Goal: Find specific page/section: Find specific page/section

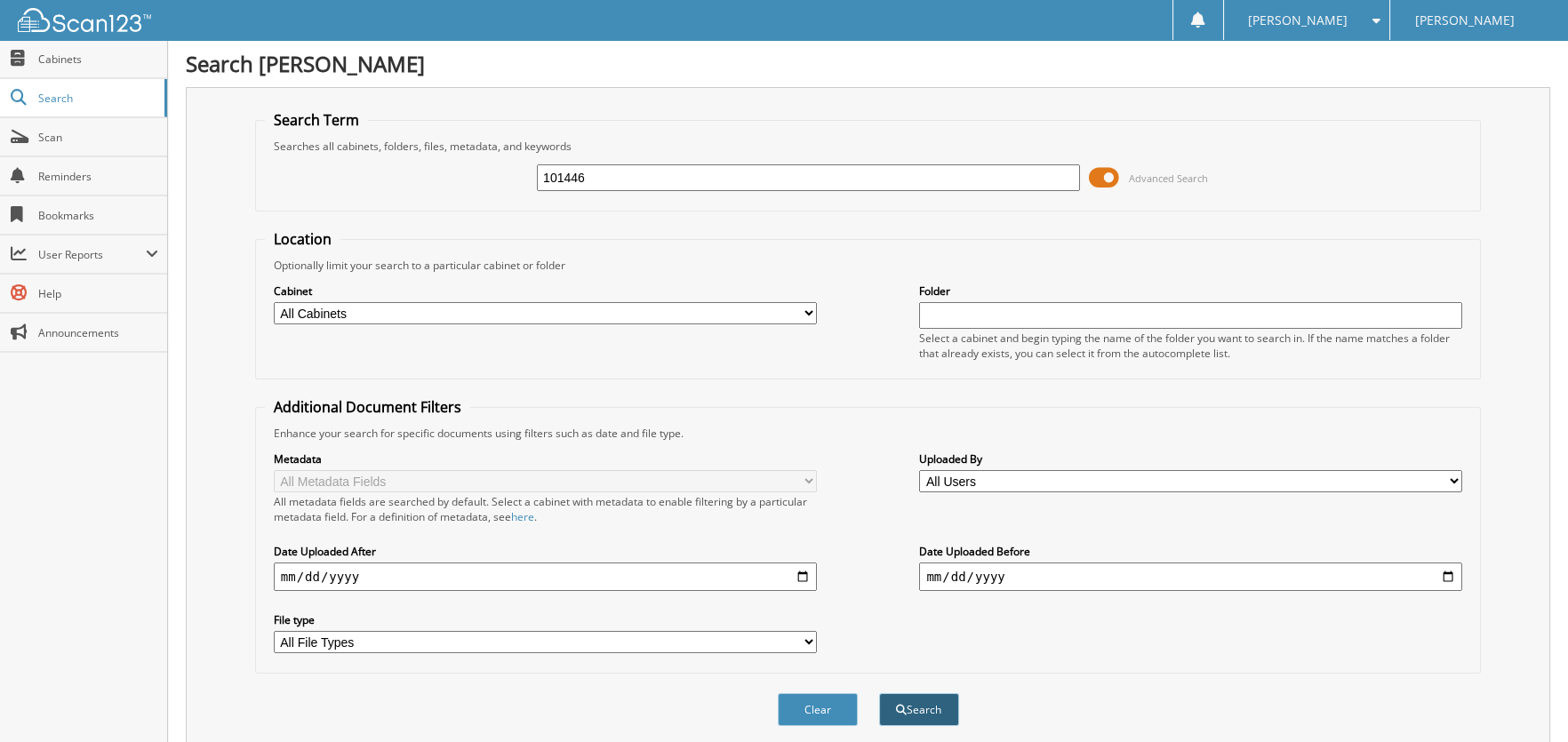
type input "101446"
click at [934, 701] on button "Search" at bounding box center [919, 710] width 80 height 33
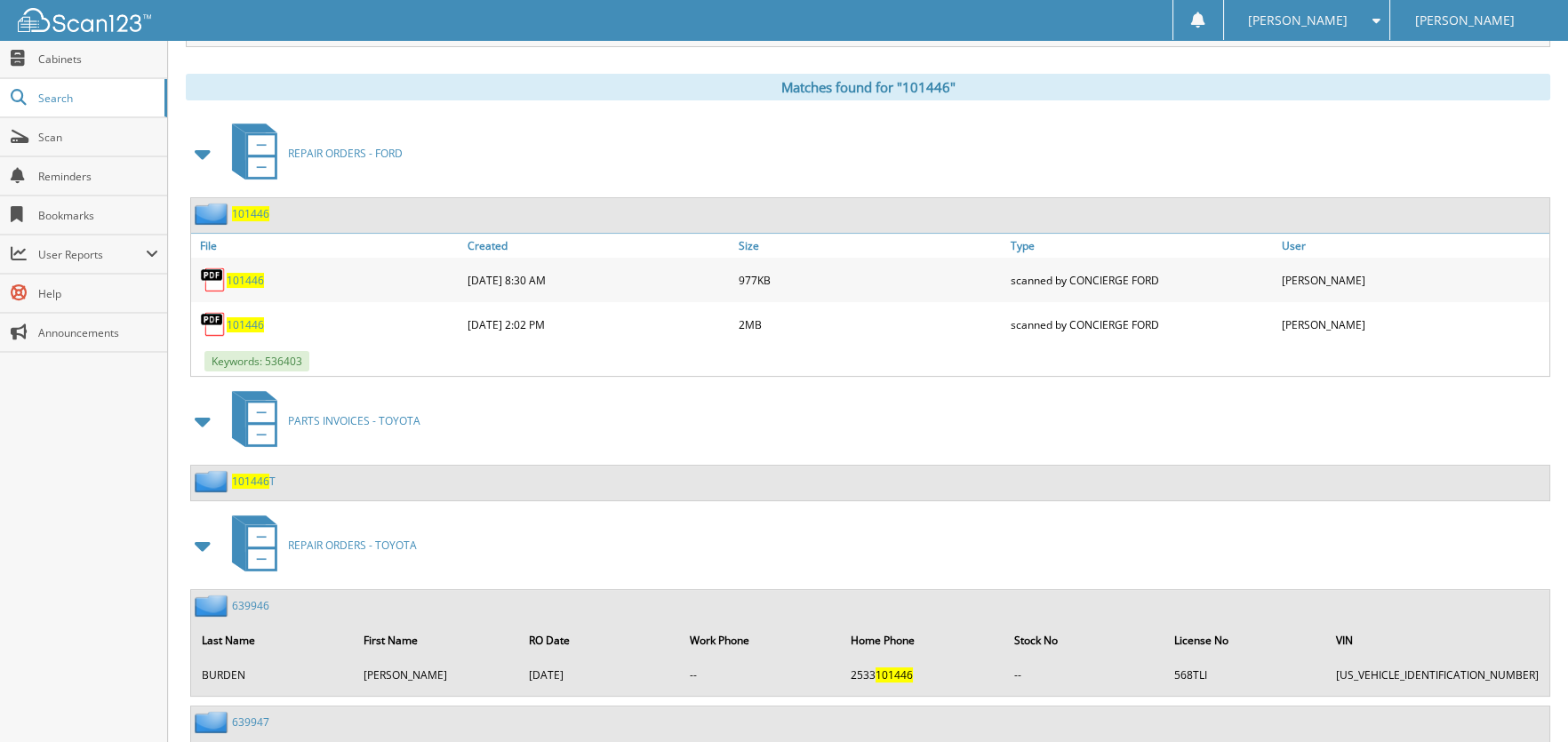
scroll to position [710, 0]
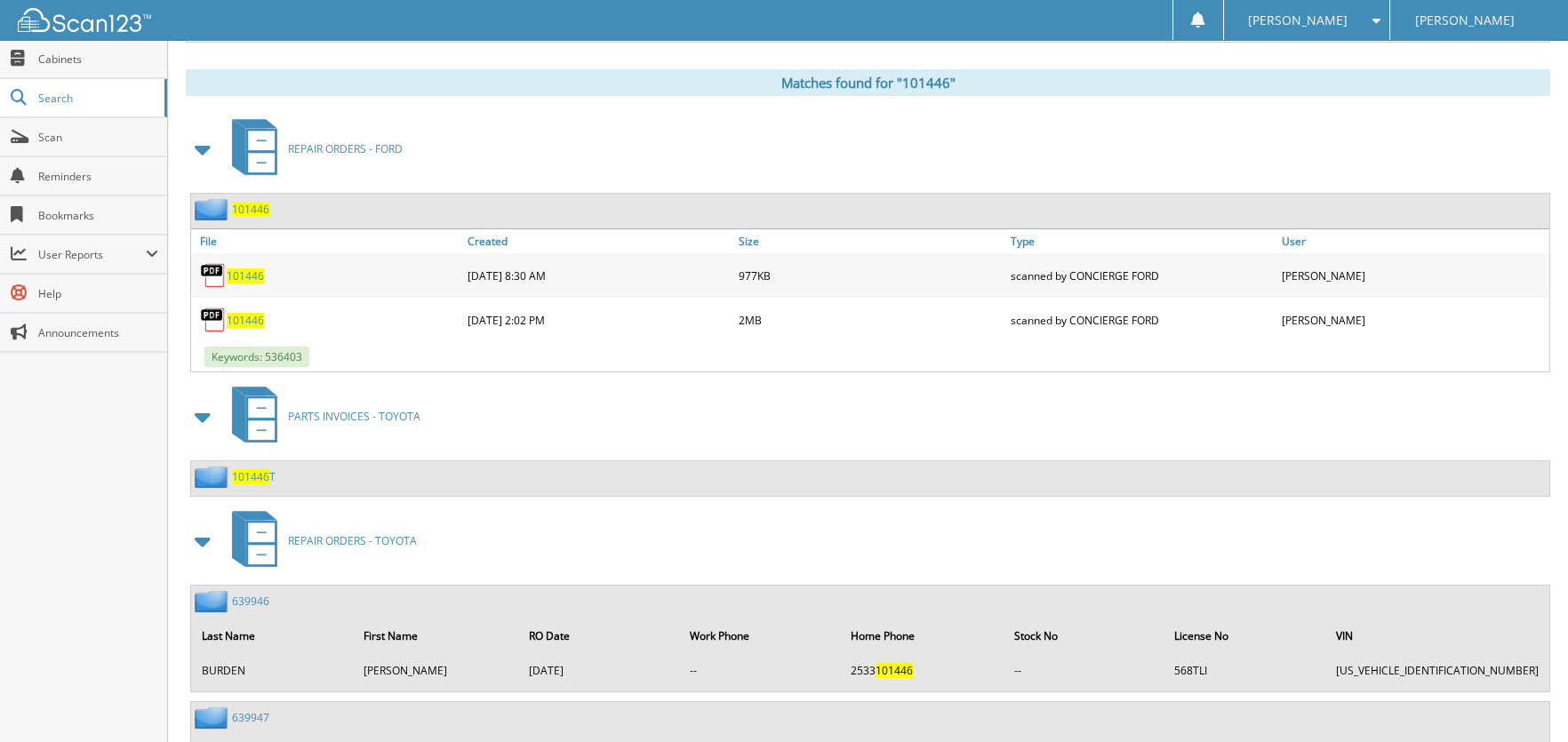
click at [248, 268] on span "101446" at bounding box center [245, 276] width 38 height 15
drag, startPoint x: 245, startPoint y: 306, endPoint x: 303, endPoint y: 320, distance: 59.7
click at [245, 313] on span "101446" at bounding box center [245, 320] width 38 height 15
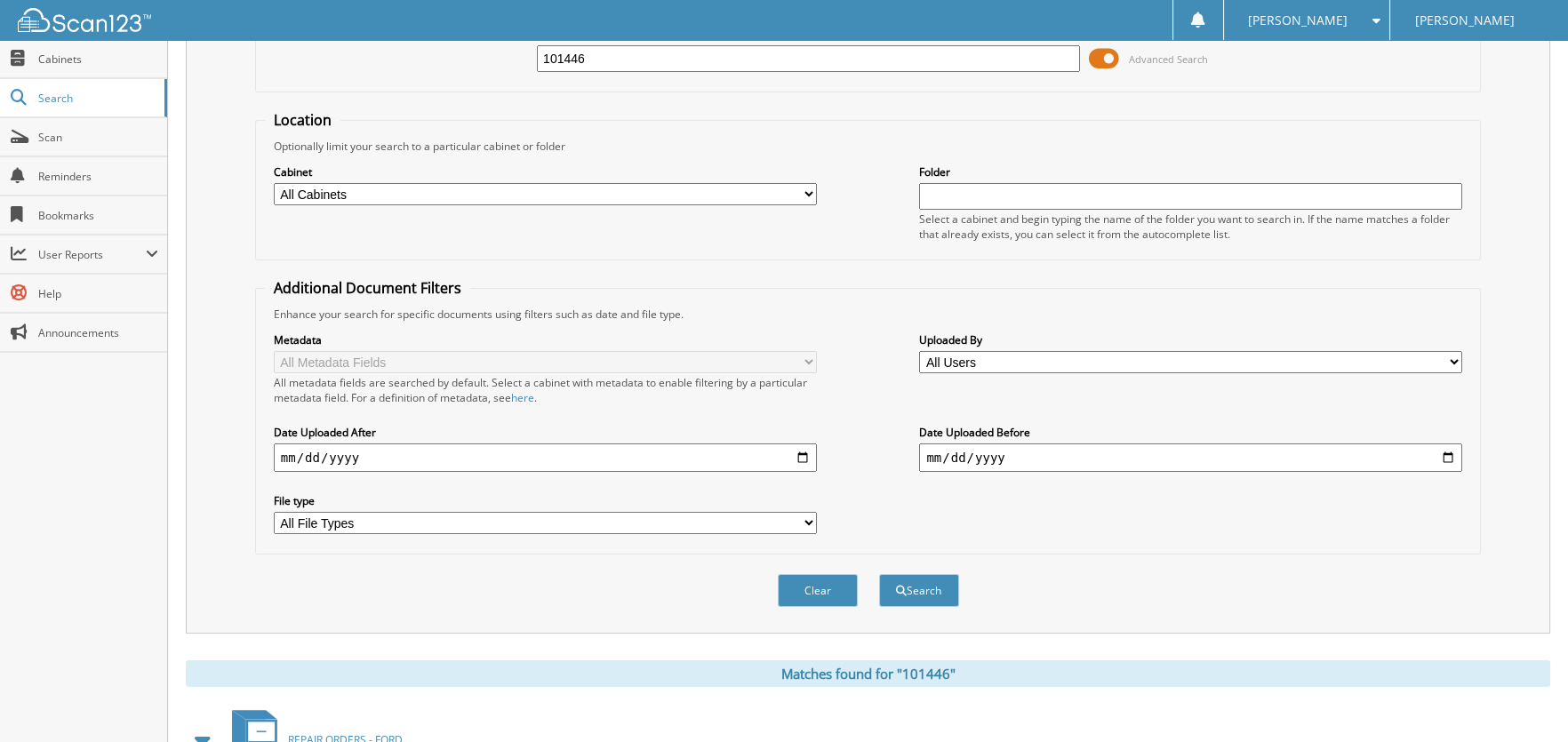
scroll to position [0, 0]
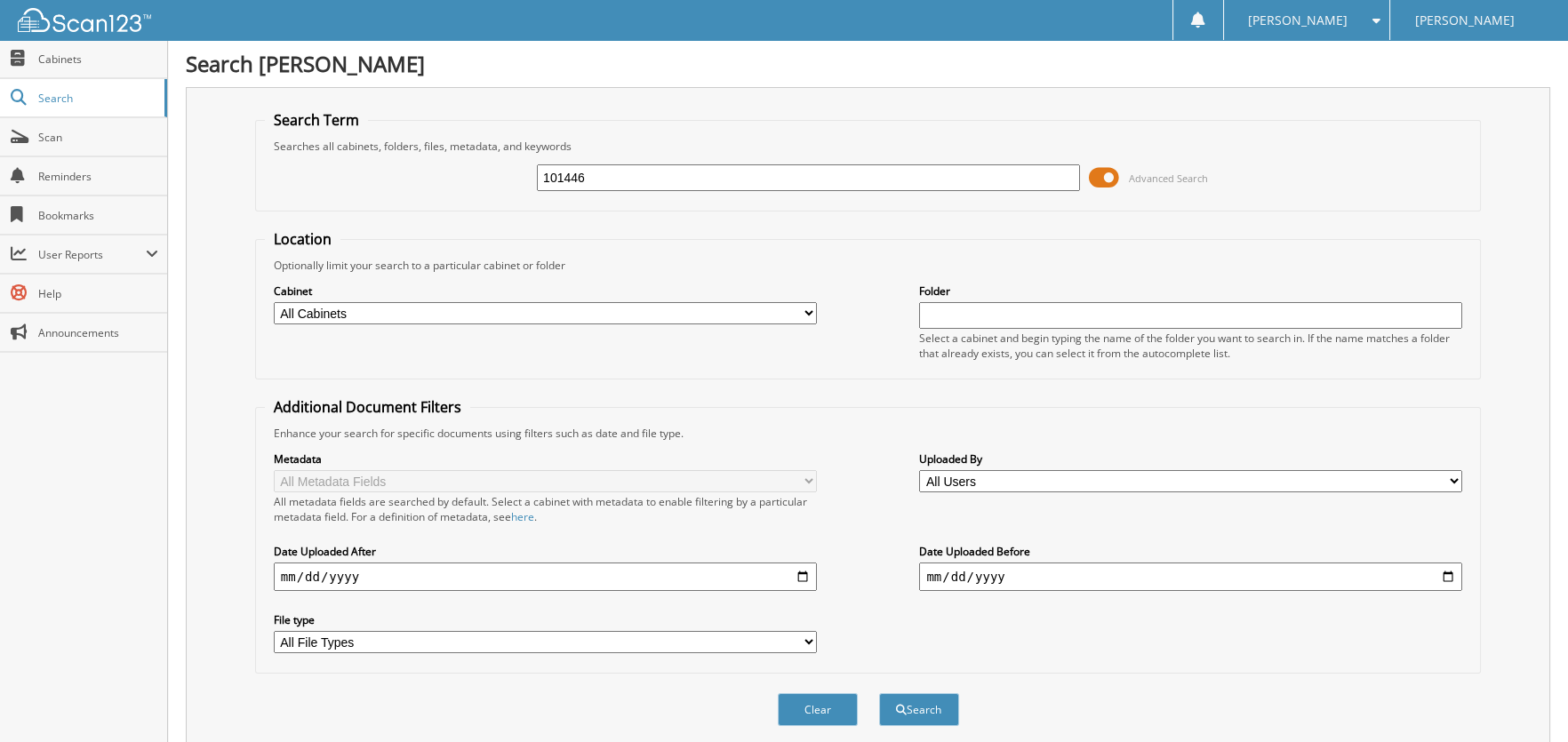
click at [1103, 169] on span at bounding box center [1104, 177] width 30 height 27
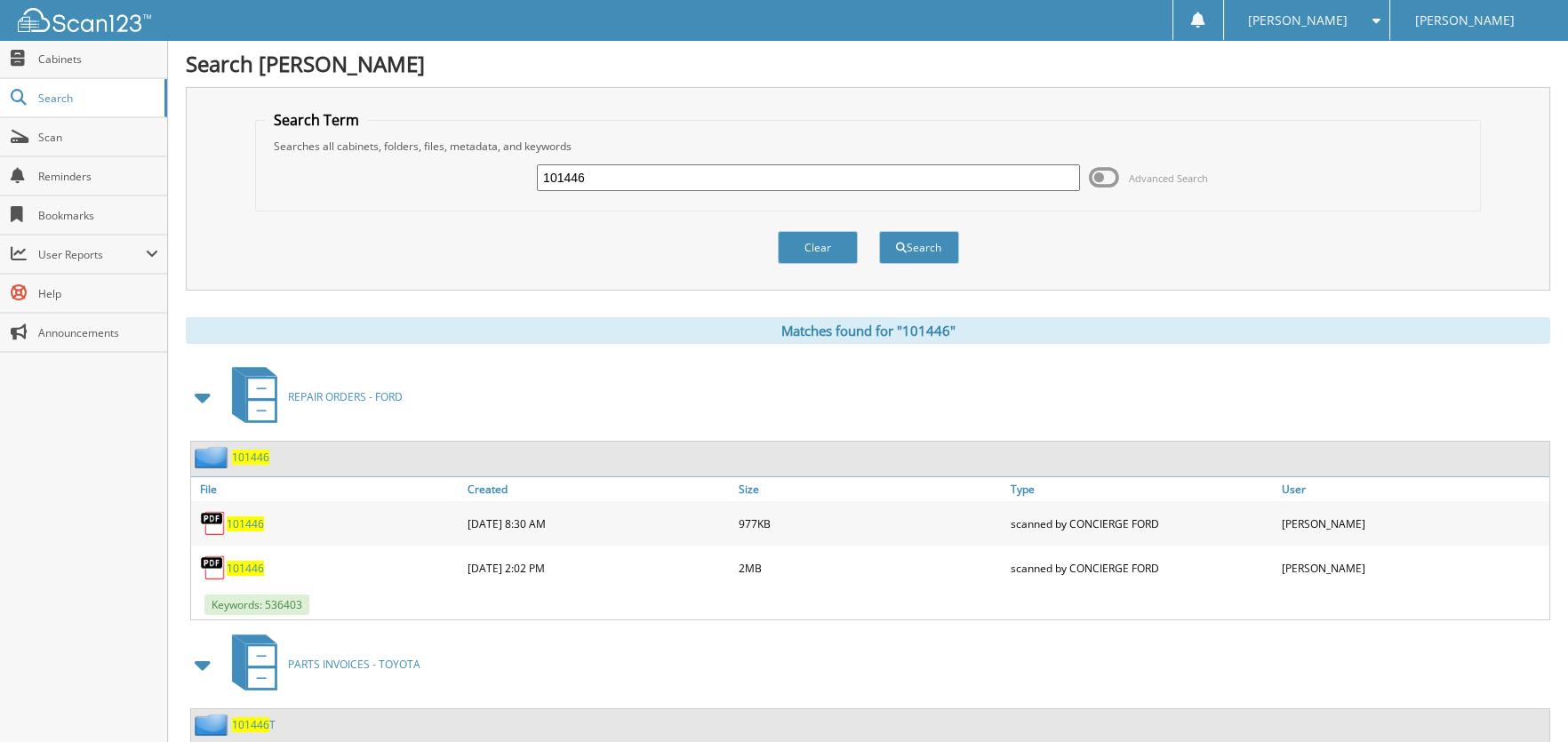
drag, startPoint x: 655, startPoint y: 188, endPoint x: 475, endPoint y: 178, distance: 180.3
click at [475, 178] on div "101446 Advanced Search" at bounding box center [868, 177] width 1207 height 48
type input "78503"
click at [948, 251] on button "Search" at bounding box center [919, 247] width 80 height 33
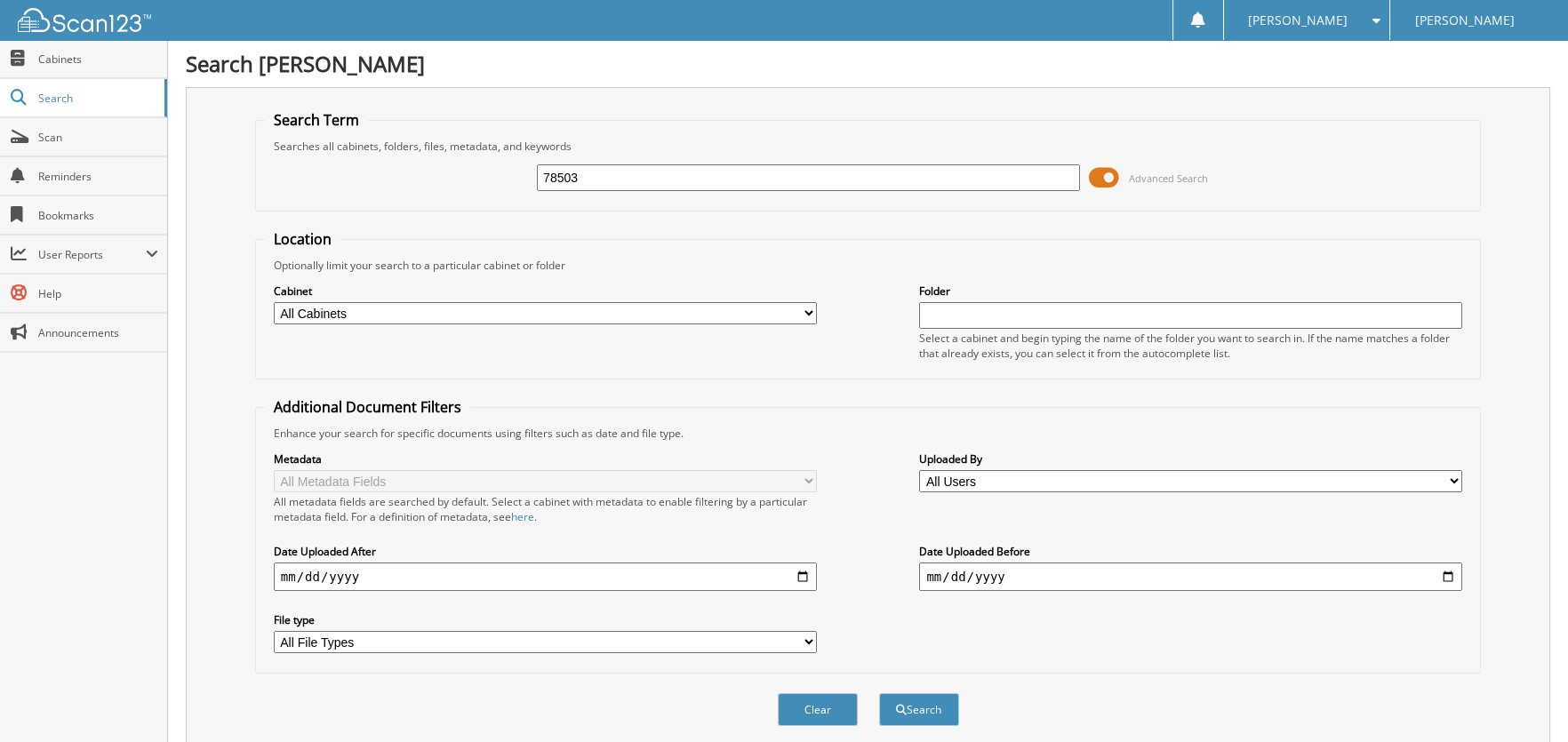
click at [1100, 181] on span at bounding box center [1104, 177] width 30 height 27
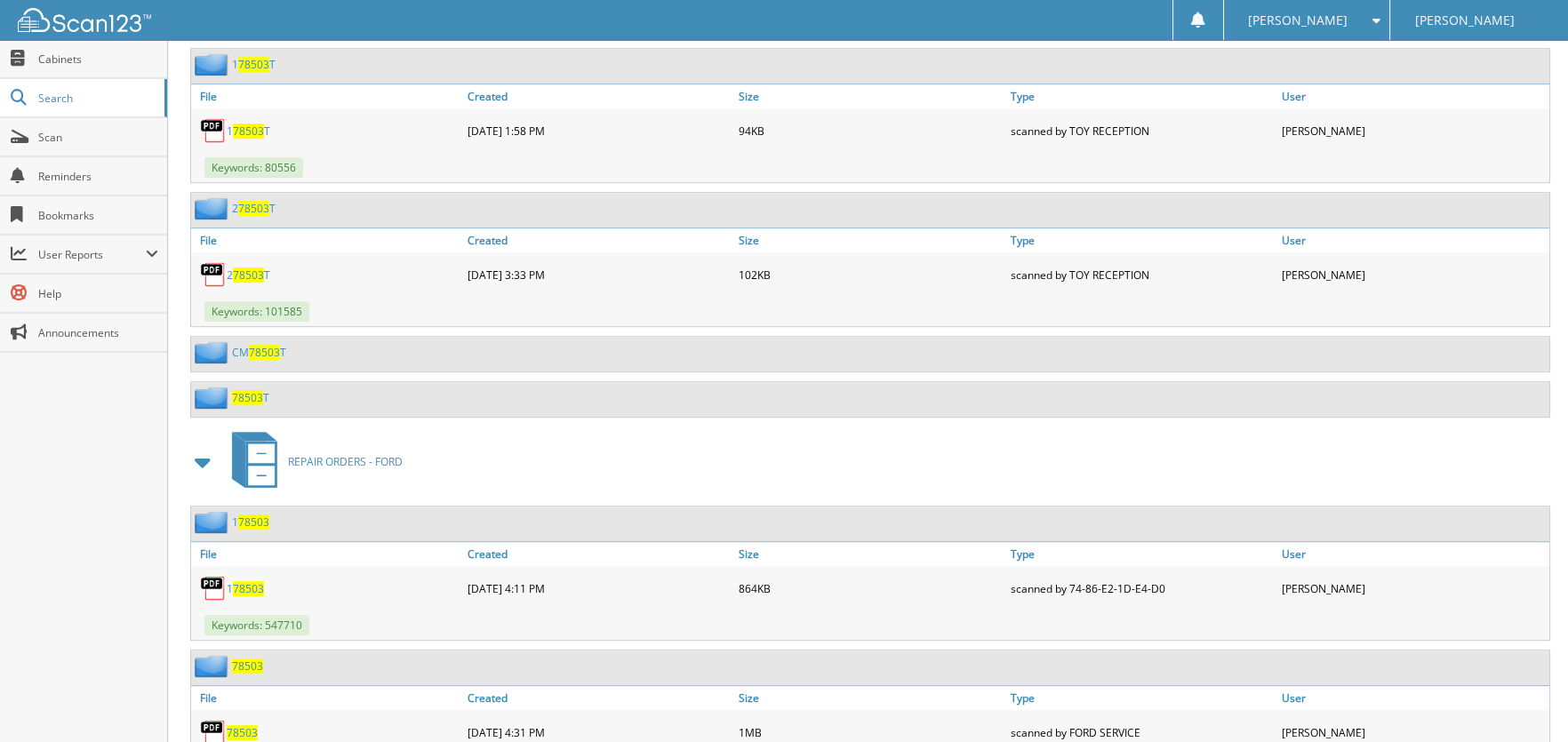
scroll to position [2132, 0]
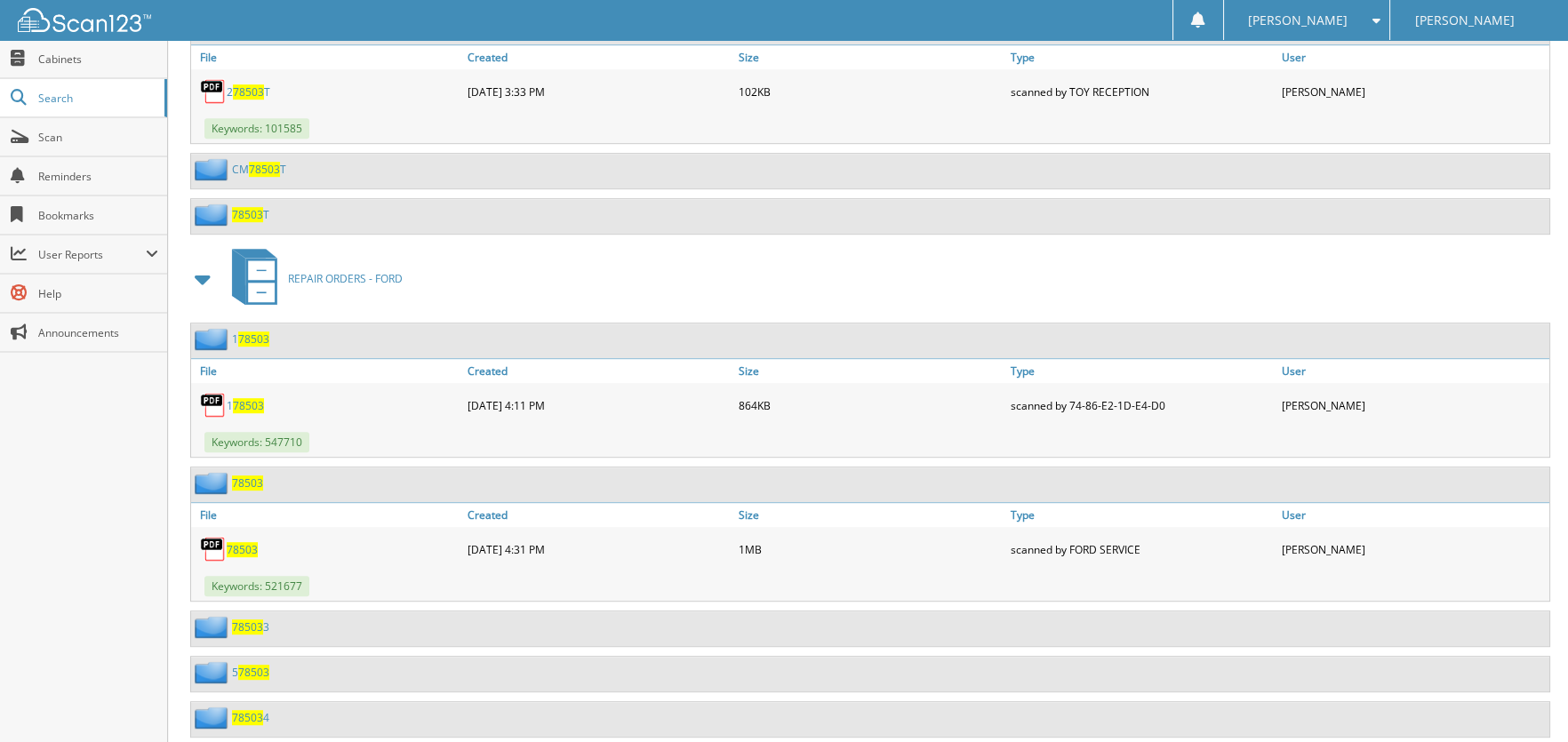
click at [240, 542] on span "78503" at bounding box center [242, 549] width 31 height 15
